Goal: Task Accomplishment & Management: Use online tool/utility

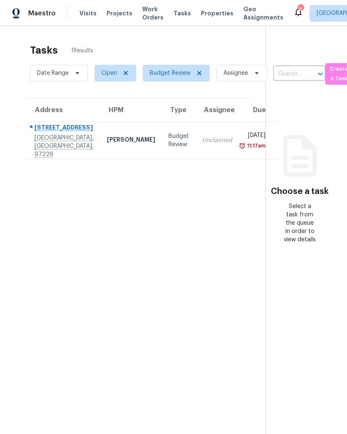
click at [91, 10] on span "Visits" at bounding box center [87, 13] width 17 height 8
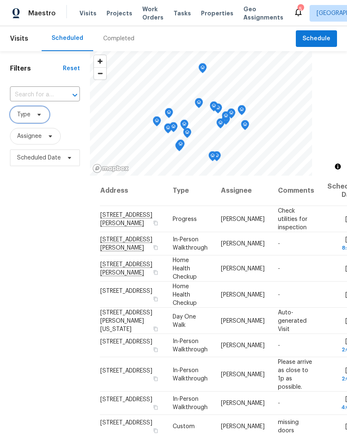
click at [45, 115] on span "Type" at bounding box center [29, 114] width 39 height 17
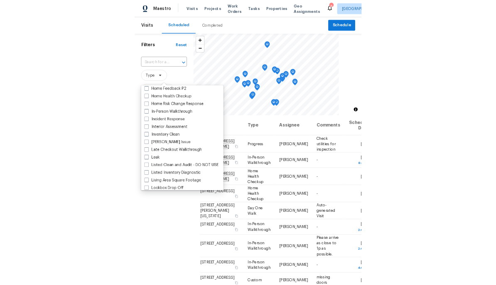
scroll to position [299, 0]
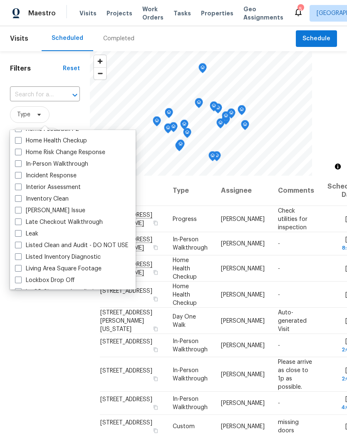
click at [76, 162] on label "In-Person Walkthrough" at bounding box center [51, 164] width 73 height 8
click at [20, 162] on input "In-Person Walkthrough" at bounding box center [17, 162] width 5 height 5
checkbox input "true"
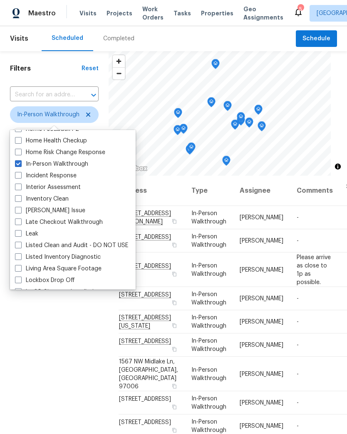
click at [47, 340] on div "Filters Reset ​ In-Person Walkthrough Assignee Scheduled Date" at bounding box center [54, 287] width 109 height 472
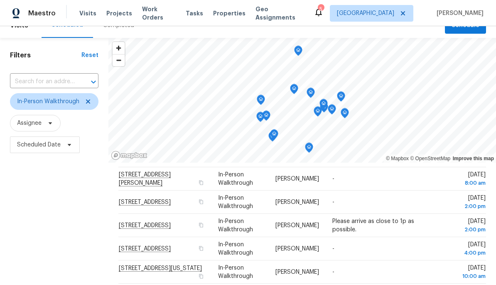
scroll to position [29, 0]
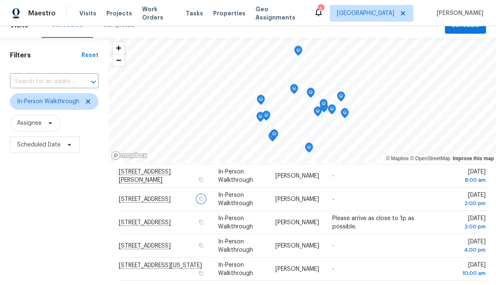
click at [203, 201] on icon "button" at bounding box center [201, 198] width 4 height 5
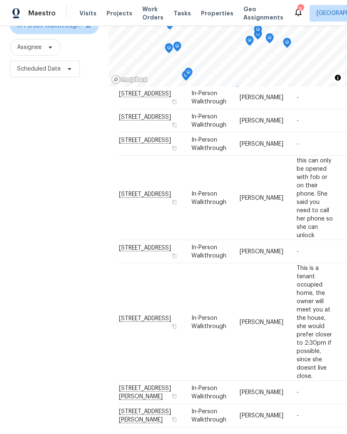
scroll to position [269, 0]
click at [290, 109] on td "-" at bounding box center [314, 97] width 49 height 23
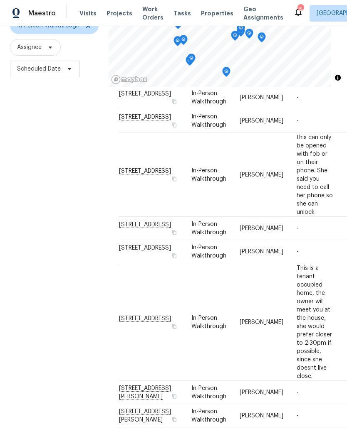
scroll to position [471, 0]
